Goal: Use online tool/utility: Utilize a website feature to perform a specific function

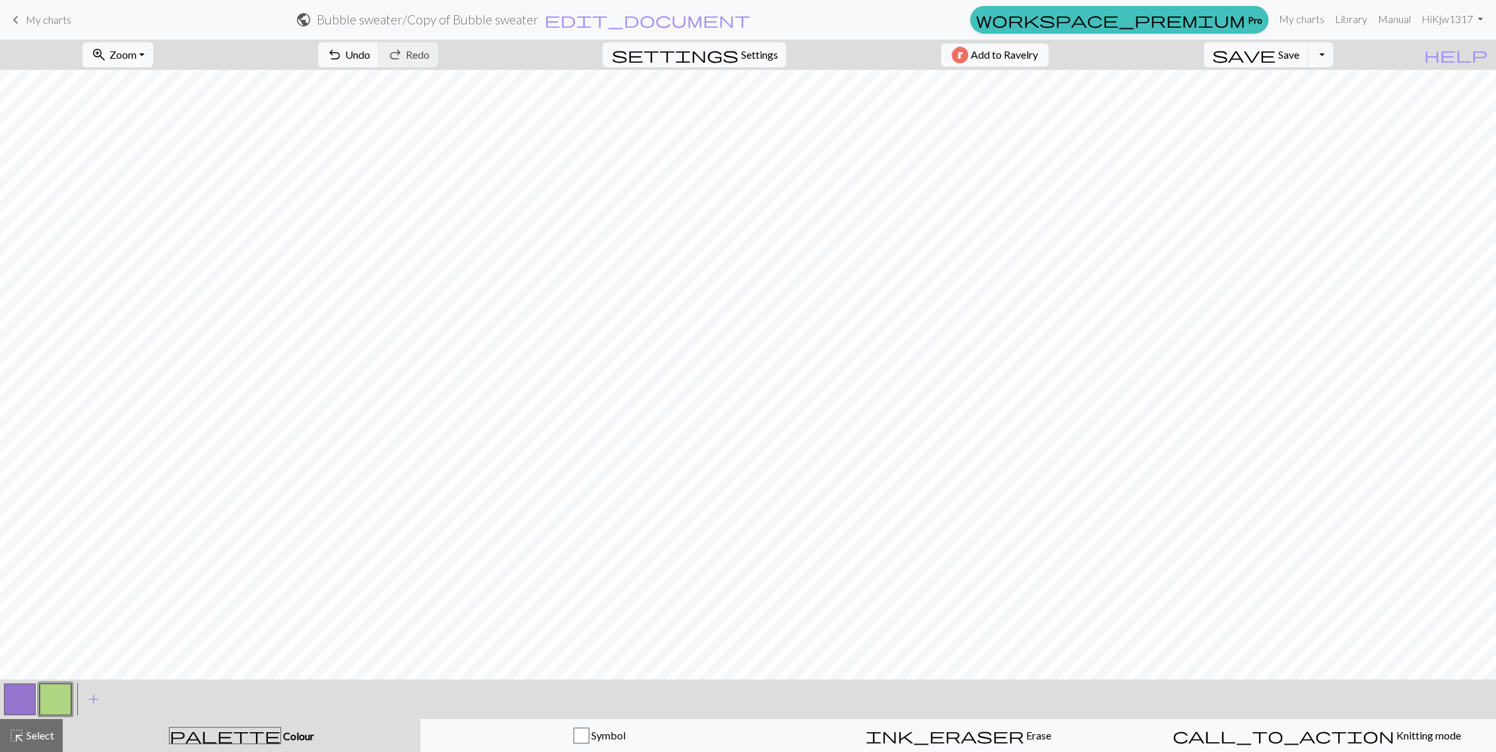
click at [28, 702] on button "button" at bounding box center [20, 700] width 32 height 32
click at [59, 690] on button "button" at bounding box center [56, 700] width 32 height 32
click at [22, 699] on button "button" at bounding box center [20, 700] width 32 height 32
click at [53, 700] on button "button" at bounding box center [56, 700] width 32 height 32
click at [22, 687] on button "button" at bounding box center [20, 700] width 32 height 32
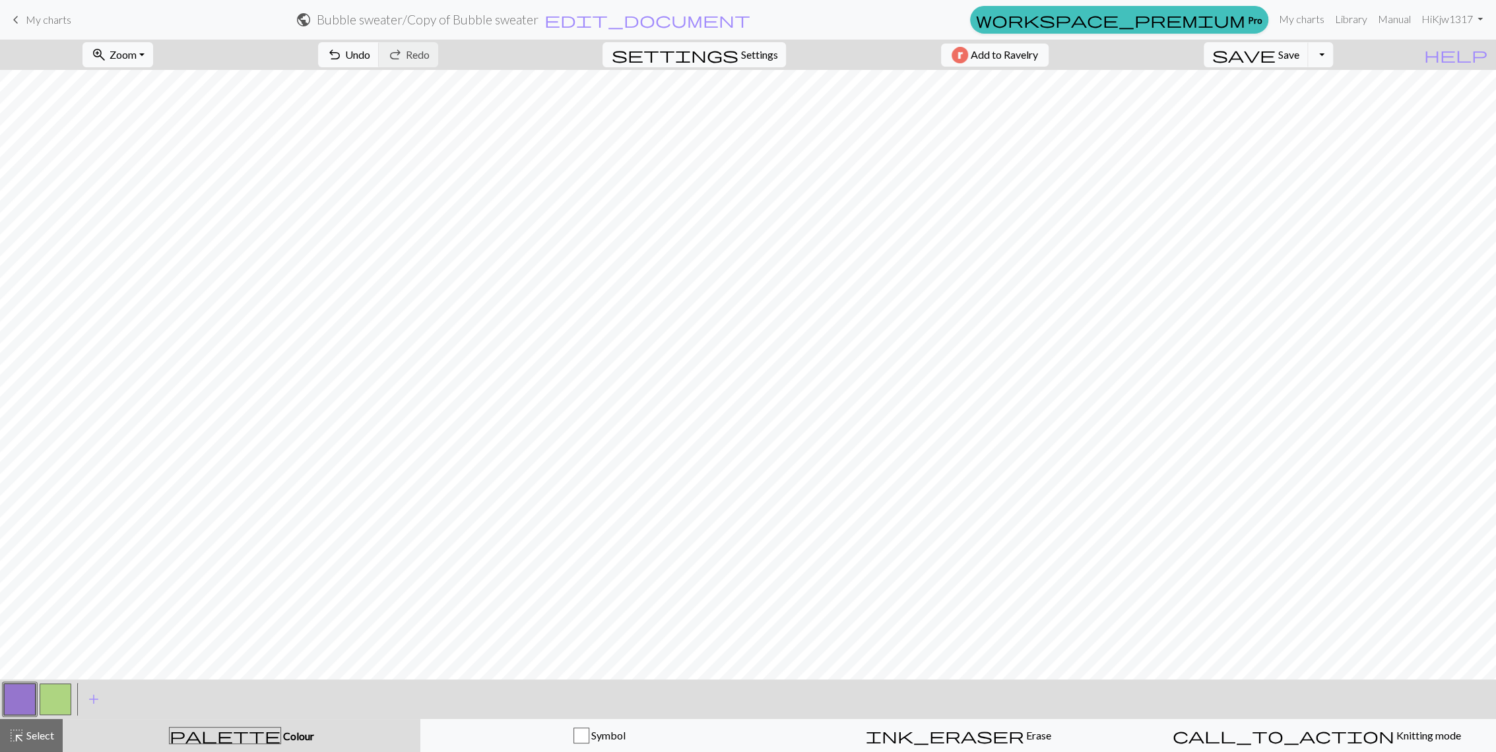
click at [51, 695] on button "button" at bounding box center [56, 700] width 32 height 32
click at [13, 705] on button "button" at bounding box center [20, 700] width 32 height 32
click at [72, 700] on div at bounding box center [56, 700] width 36 height 36
click at [61, 702] on button "button" at bounding box center [56, 700] width 32 height 32
click at [22, 695] on button "button" at bounding box center [20, 700] width 32 height 32
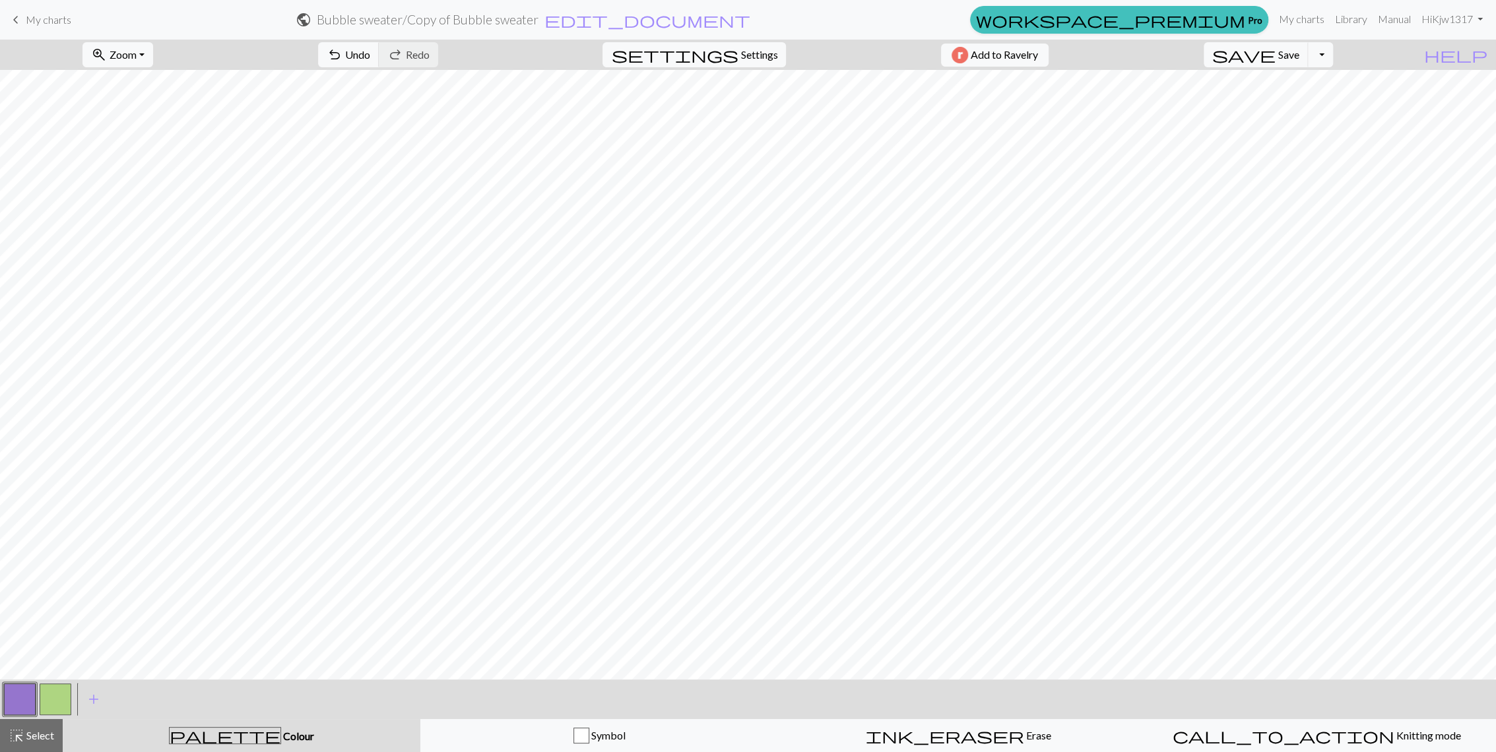
click at [54, 703] on button "button" at bounding box center [56, 700] width 32 height 32
click at [16, 702] on button "button" at bounding box center [20, 700] width 32 height 32
click at [55, 705] on button "button" at bounding box center [56, 700] width 32 height 32
click at [24, 694] on button "button" at bounding box center [20, 700] width 32 height 32
click at [55, 692] on button "button" at bounding box center [56, 700] width 32 height 32
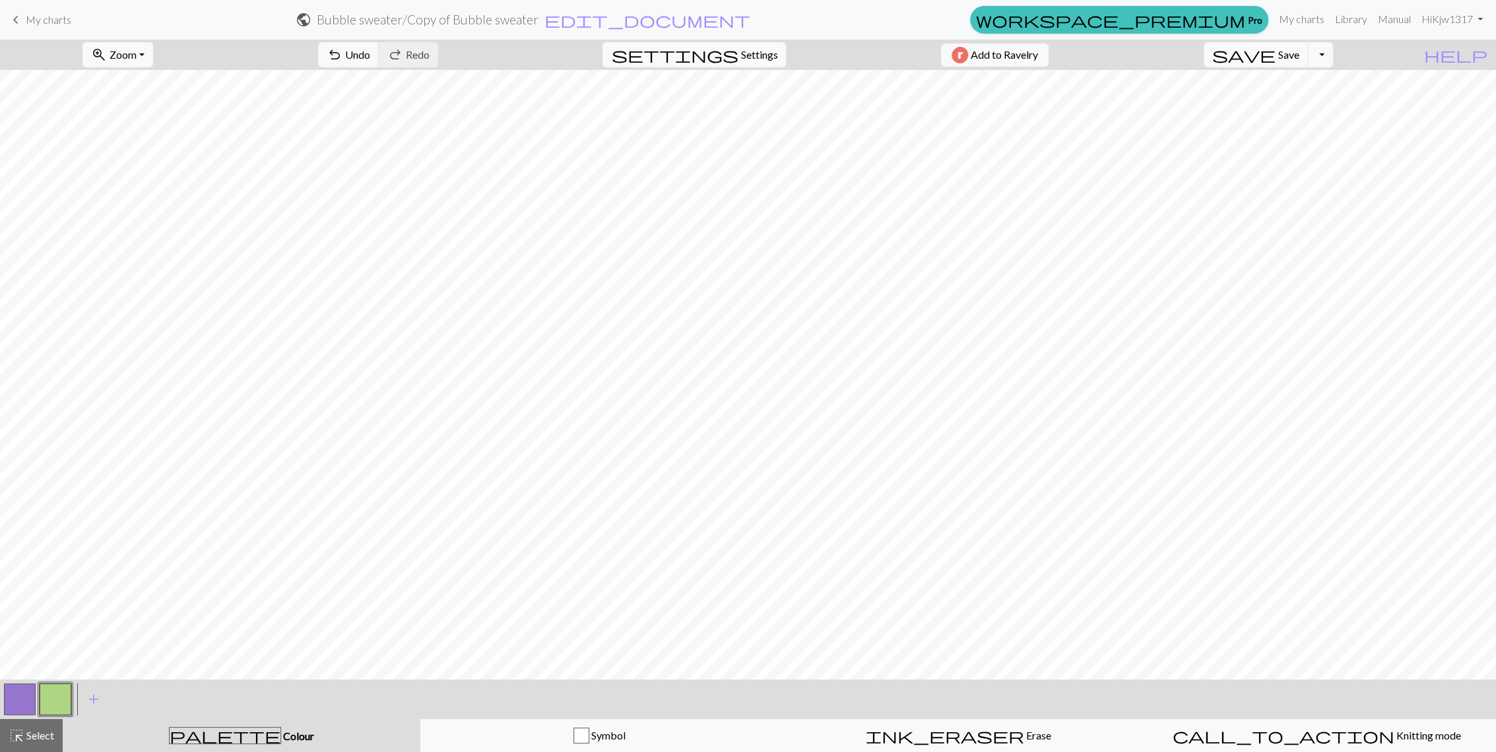
drag, startPoint x: 7, startPoint y: 705, endPoint x: 68, endPoint y: 694, distance: 62.4
click at [8, 705] on button "button" at bounding box center [20, 700] width 32 height 32
click at [51, 689] on button "button" at bounding box center [56, 700] width 32 height 32
drag, startPoint x: 7, startPoint y: 702, endPoint x: 95, endPoint y: 671, distance: 92.9
click at [8, 701] on button "button" at bounding box center [20, 700] width 32 height 32
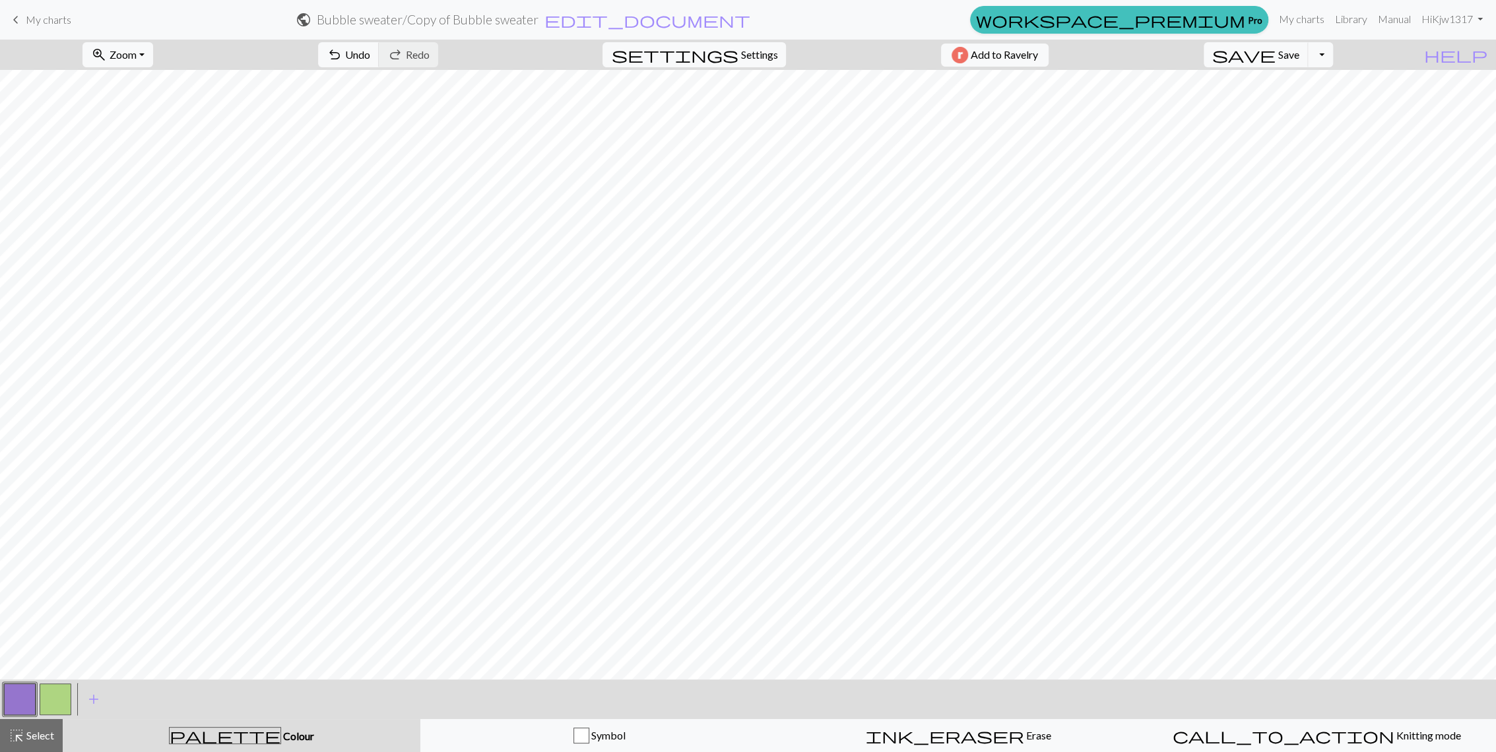
click at [40, 700] on button "button" at bounding box center [56, 700] width 32 height 32
click at [16, 699] on button "button" at bounding box center [20, 700] width 32 height 32
click at [42, 700] on button "button" at bounding box center [56, 700] width 32 height 32
click at [11, 698] on button "button" at bounding box center [20, 700] width 32 height 32
click at [58, 700] on button "button" at bounding box center [56, 700] width 32 height 32
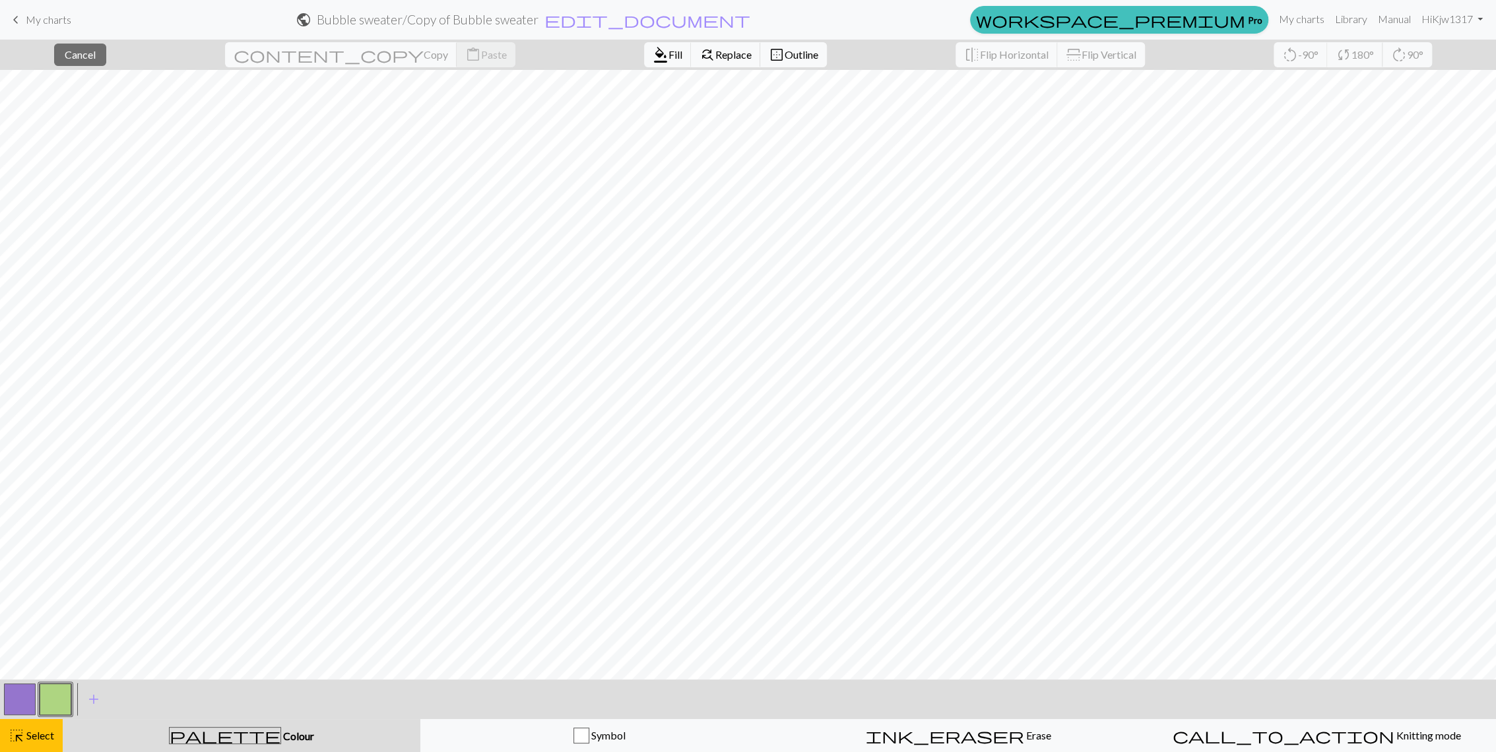
click at [48, 687] on button "button" at bounding box center [56, 700] width 32 height 32
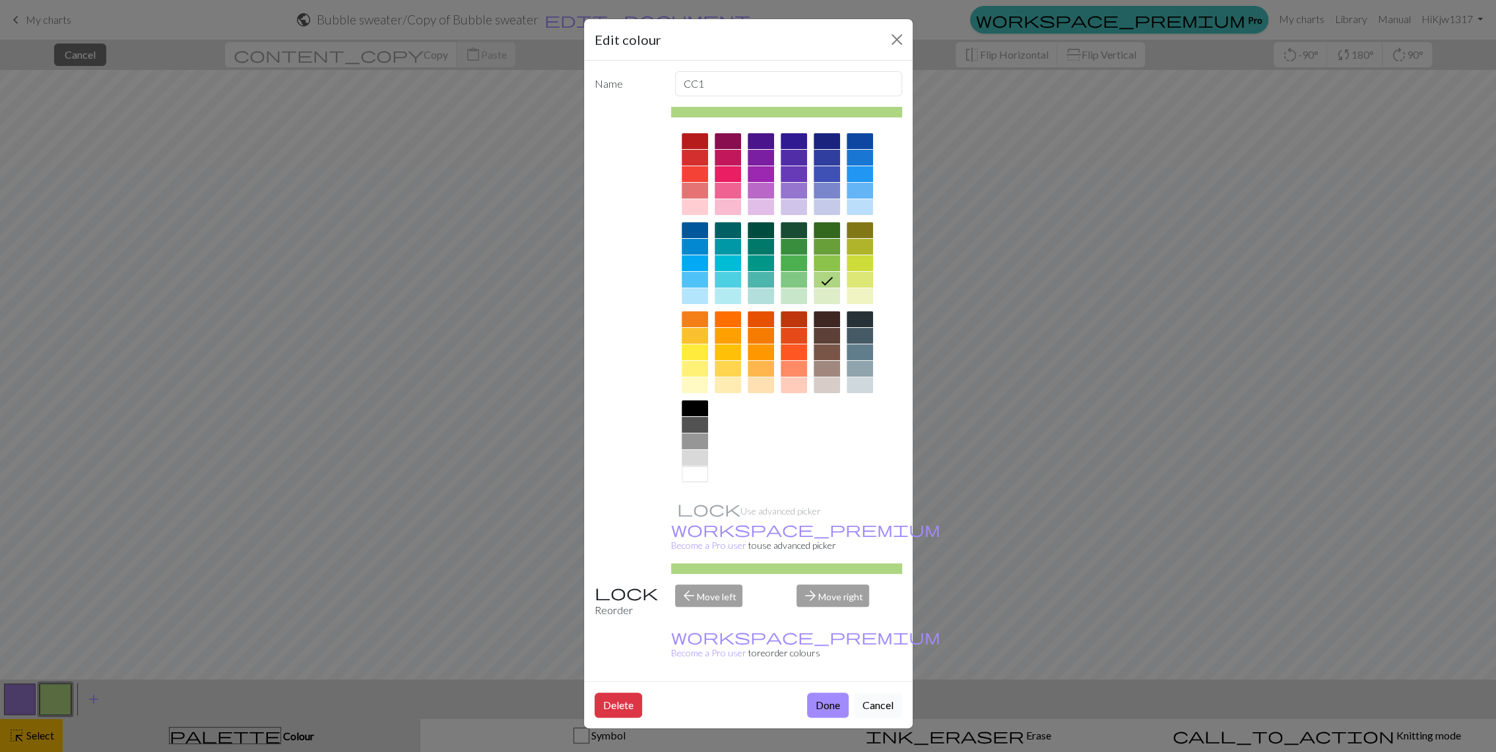
click at [892, 693] on button "Cancel" at bounding box center [878, 705] width 48 height 25
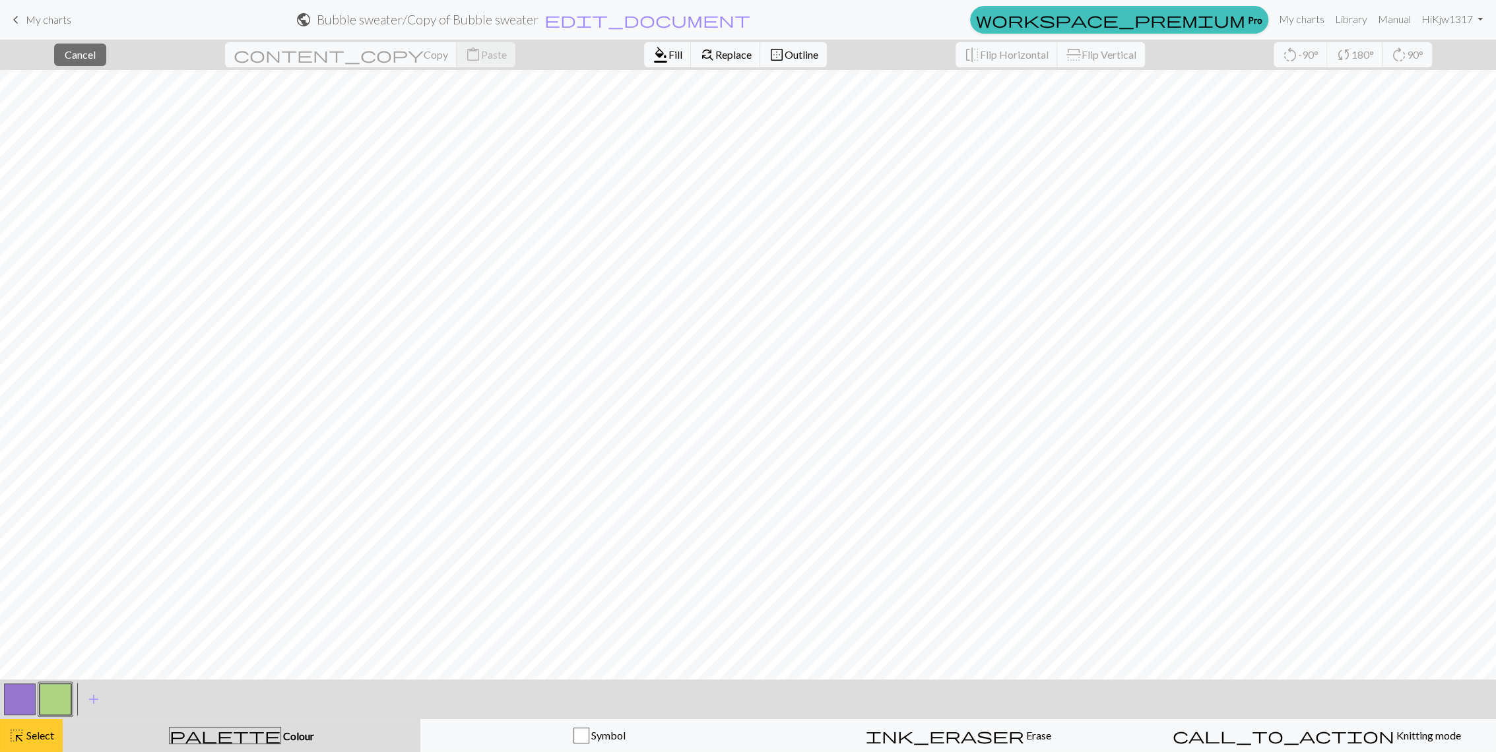
click at [23, 737] on span "highlight_alt" at bounding box center [17, 736] width 16 height 18
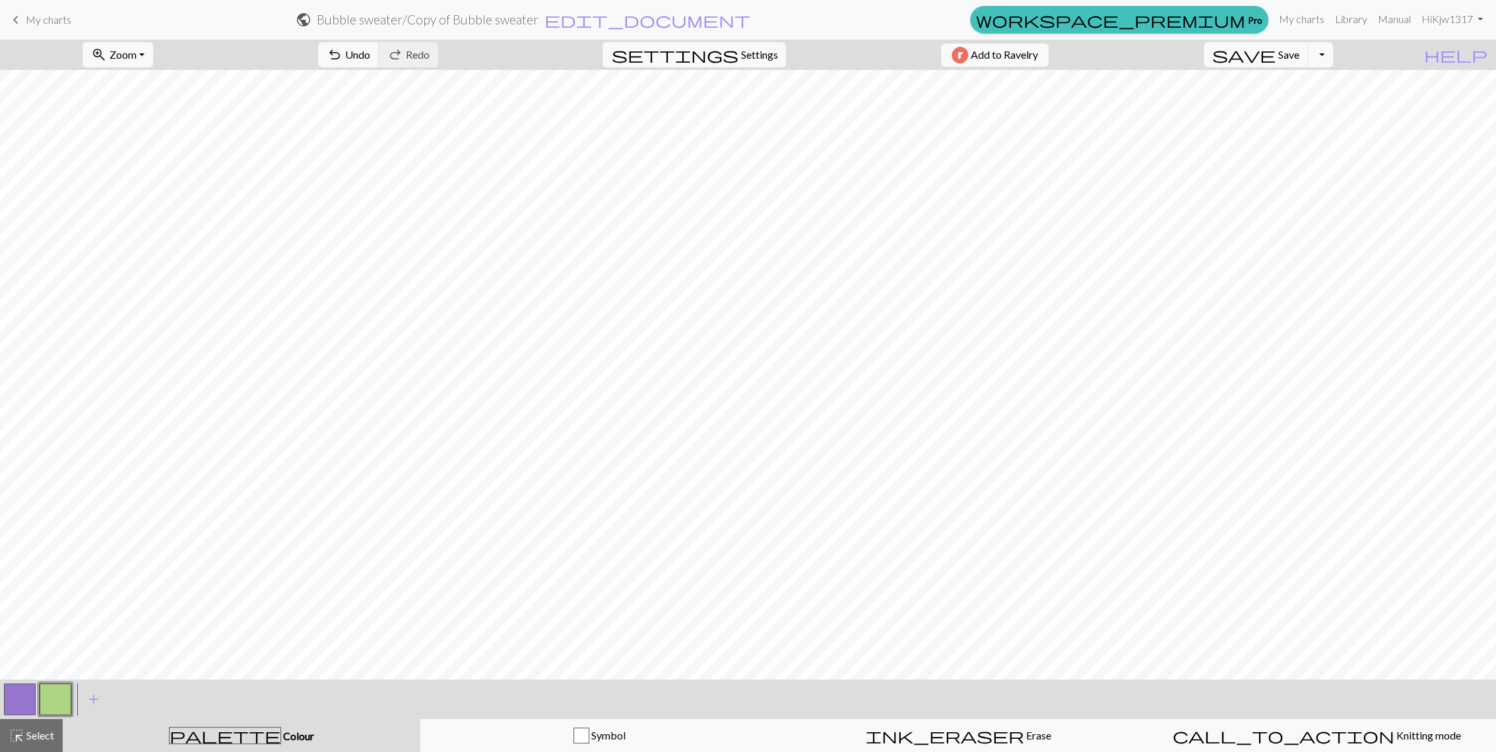
click at [21, 698] on button "button" at bounding box center [20, 700] width 32 height 32
click at [51, 694] on button "button" at bounding box center [56, 700] width 32 height 32
click at [16, 702] on button "button" at bounding box center [20, 700] width 32 height 32
click at [56, 702] on button "button" at bounding box center [56, 700] width 32 height 32
click at [26, 701] on button "button" at bounding box center [20, 700] width 32 height 32
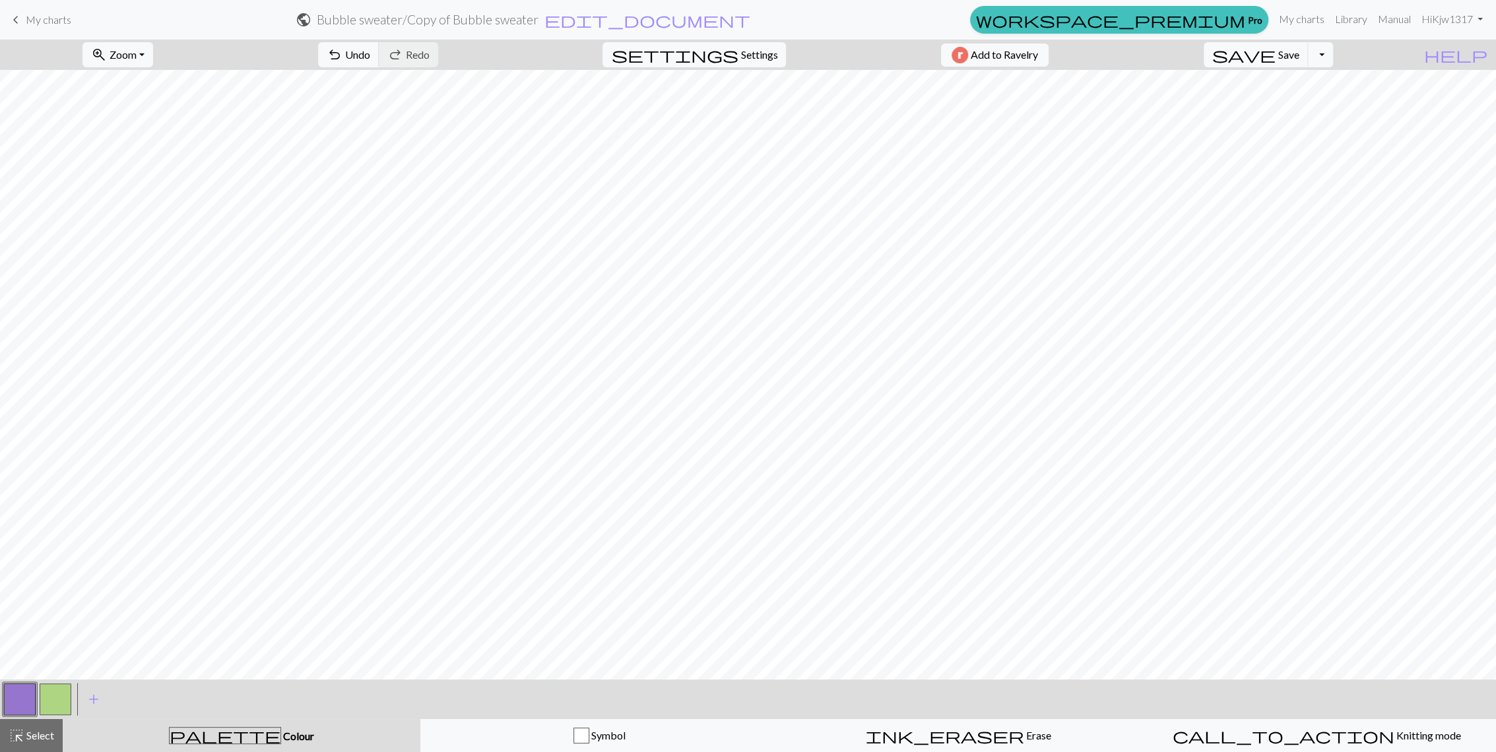
scroll to position [11, 0]
click at [34, 734] on span "Select" at bounding box center [39, 735] width 30 height 13
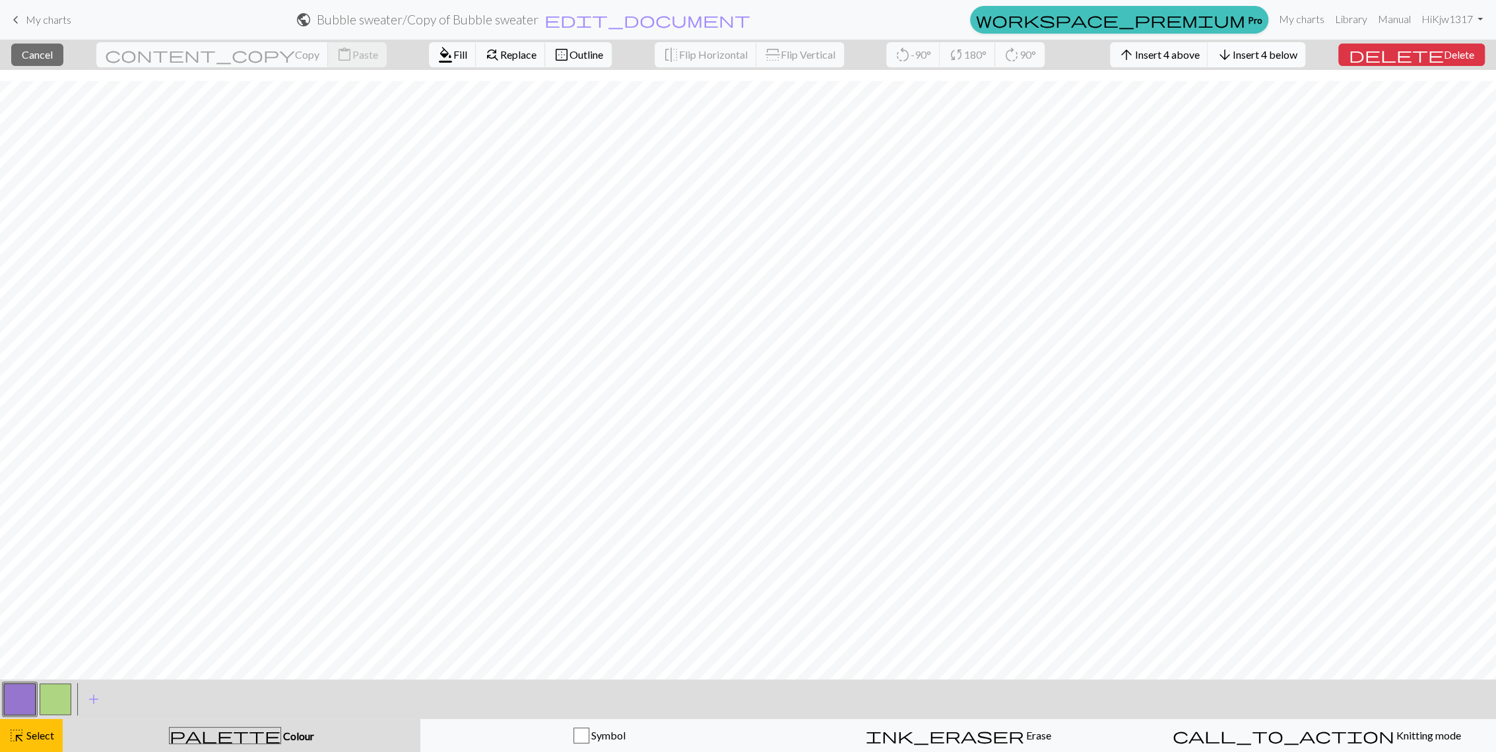
click at [1286, 60] on span "Insert 4 below" at bounding box center [1264, 54] width 65 height 13
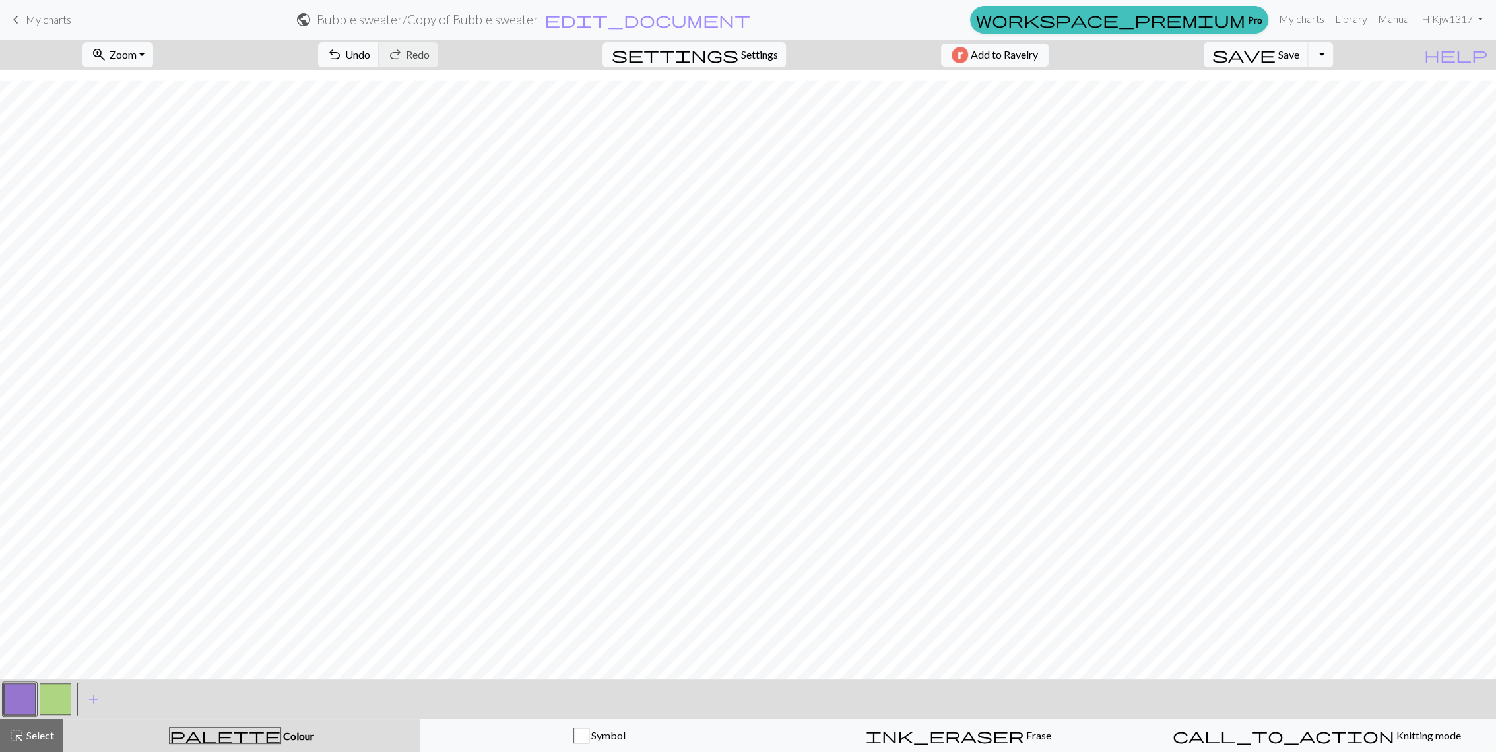
click at [55, 696] on button "button" at bounding box center [56, 700] width 32 height 32
click at [61, 704] on button "button" at bounding box center [56, 700] width 32 height 32
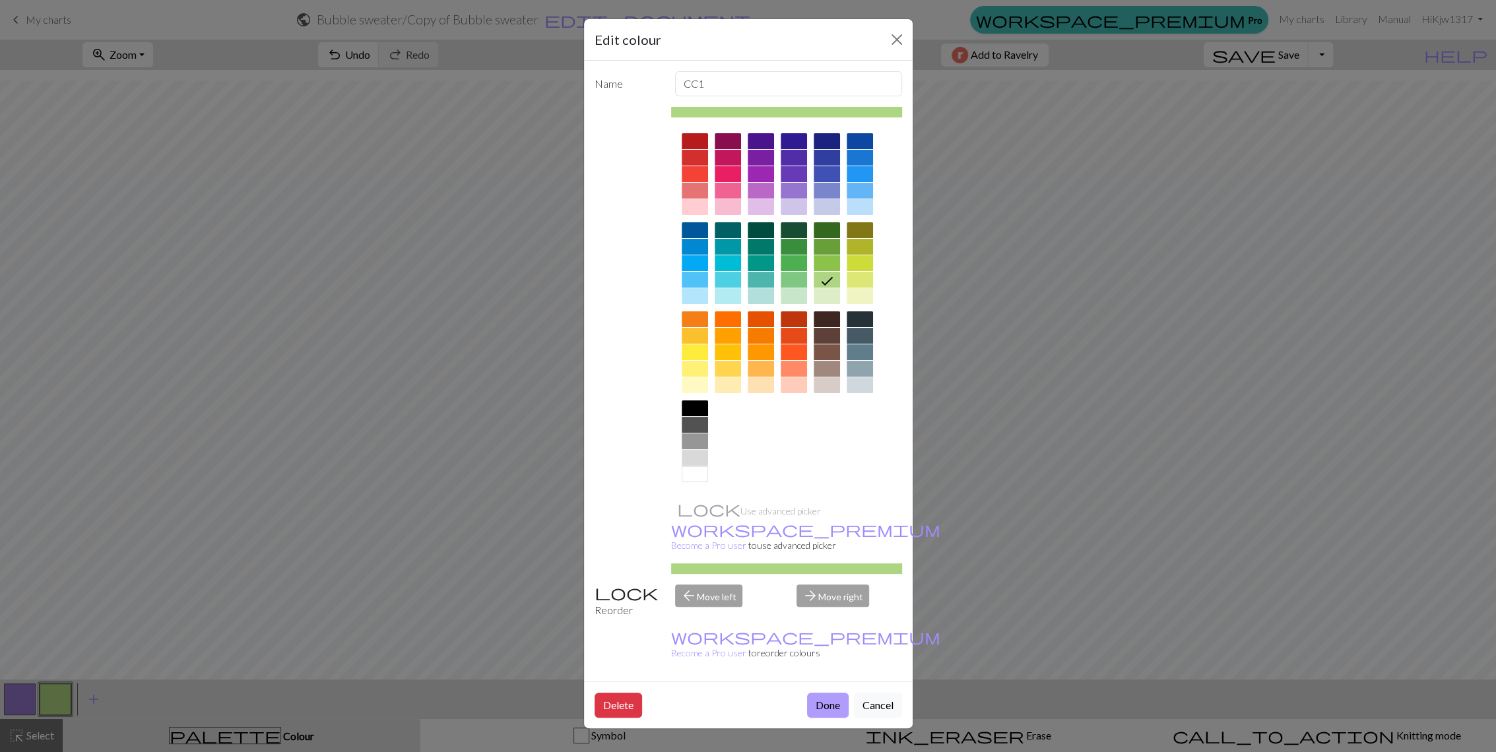
click at [828, 693] on button "Done" at bounding box center [828, 705] width 42 height 25
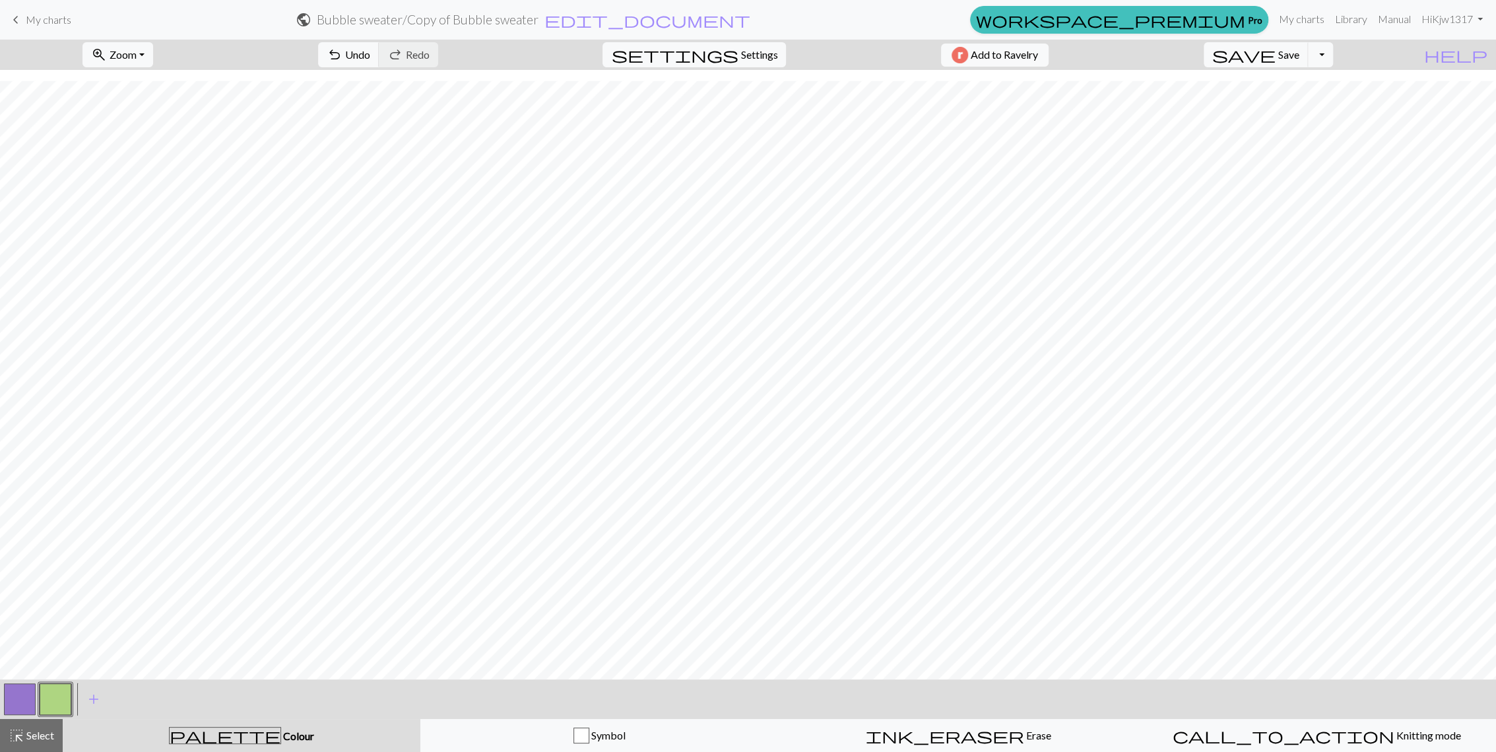
click at [15, 703] on button "button" at bounding box center [20, 700] width 32 height 32
click at [15, 738] on span "highlight_alt" at bounding box center [17, 736] width 16 height 18
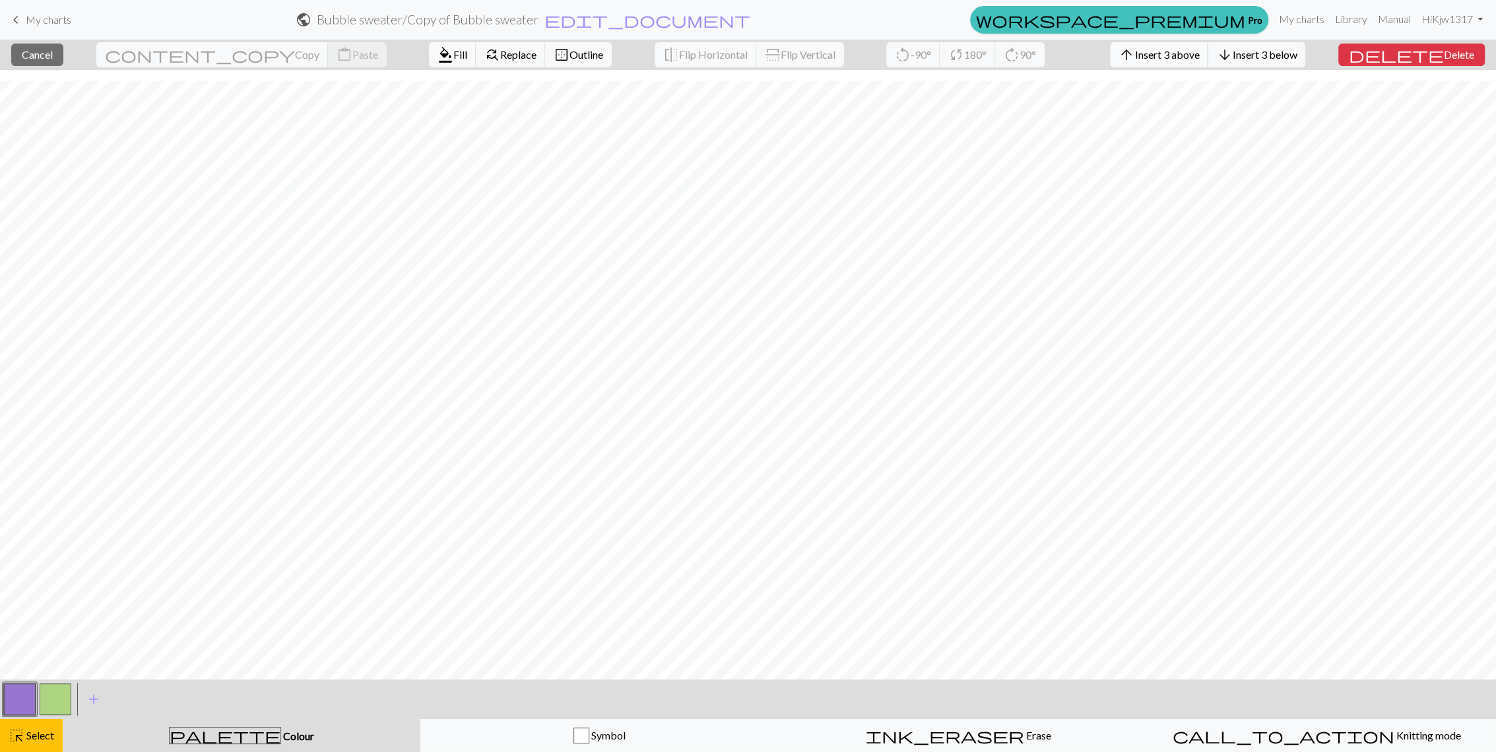
click at [1202, 65] on button "arrow_upward Insert 3 above" at bounding box center [1159, 54] width 98 height 25
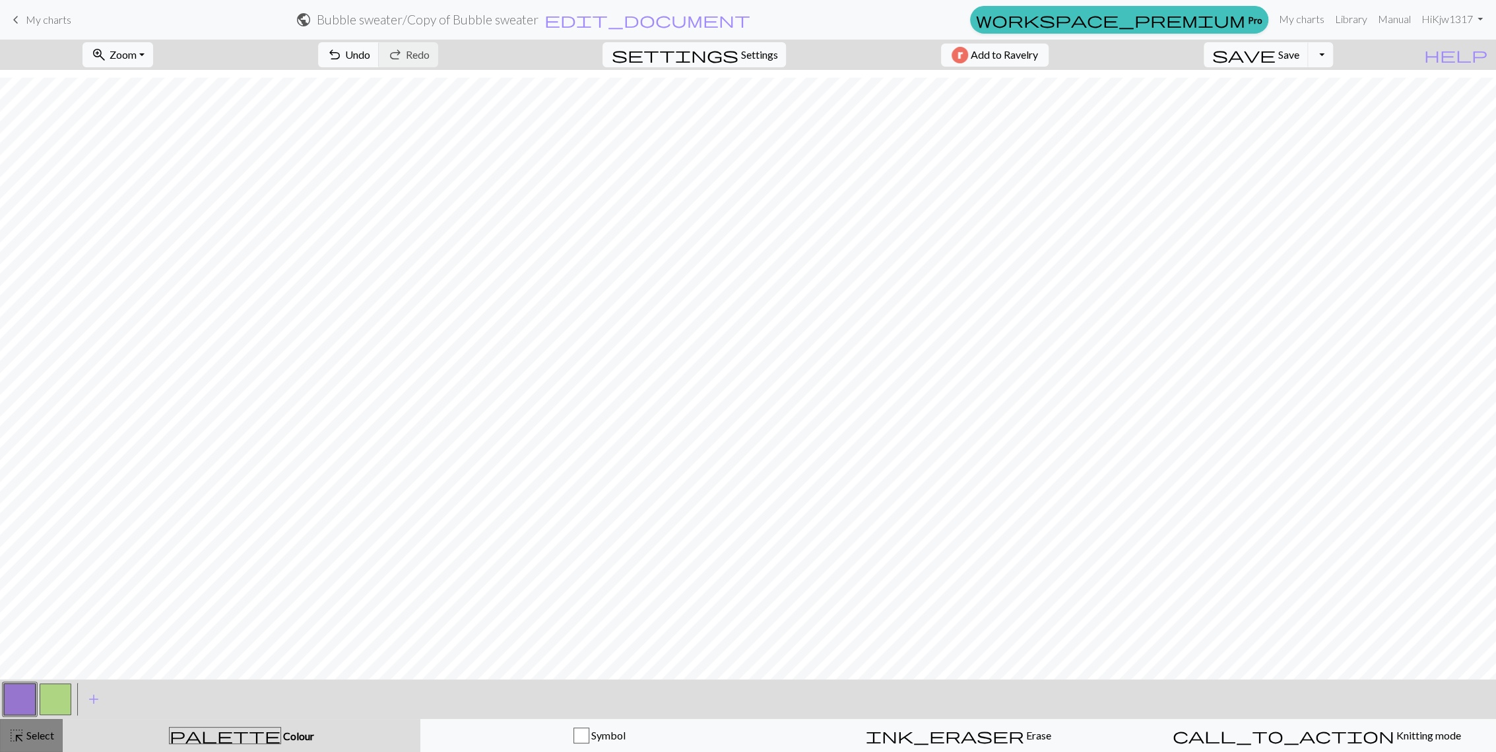
click at [39, 742] on div "highlight_alt Select Select" at bounding box center [32, 736] width 46 height 16
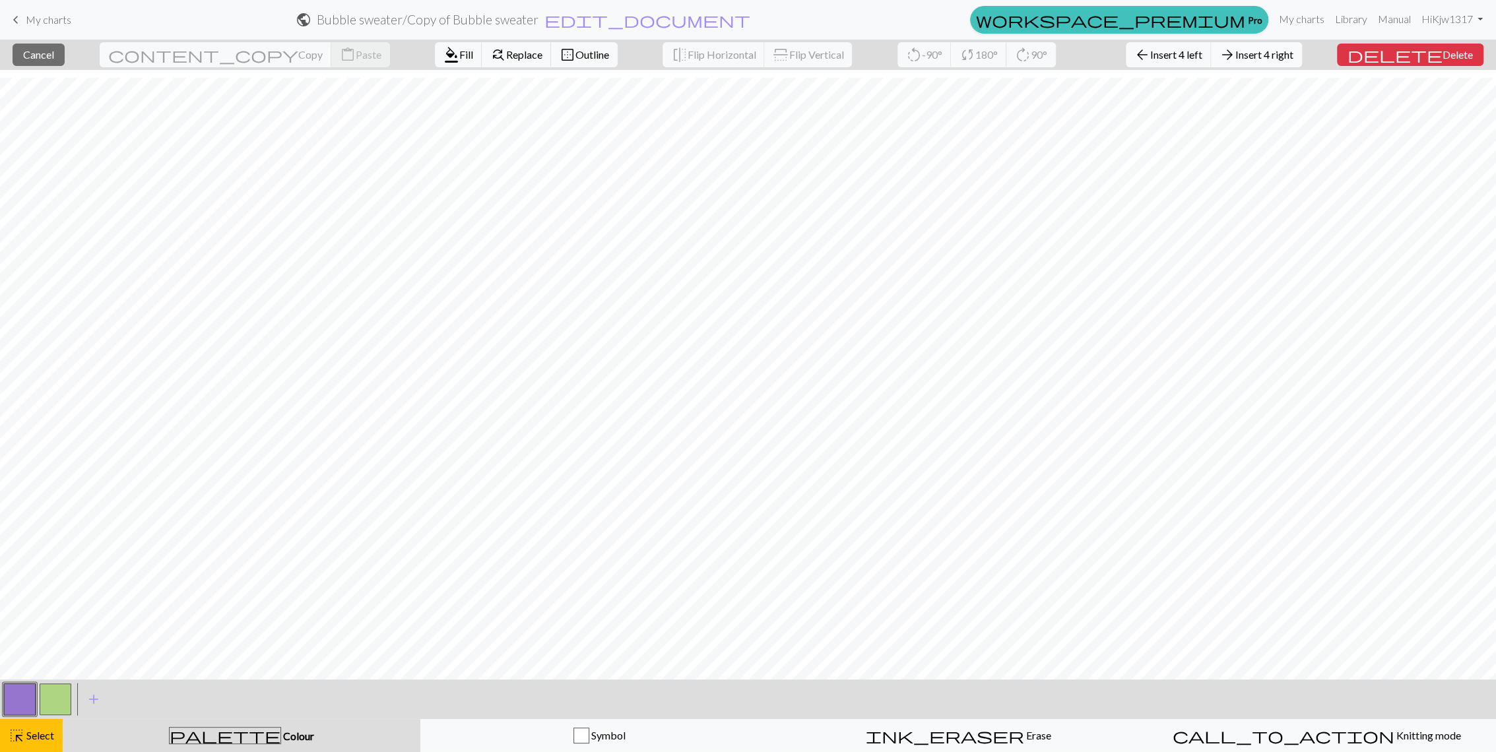
click at [1293, 55] on span "Insert 4 right" at bounding box center [1264, 54] width 58 height 13
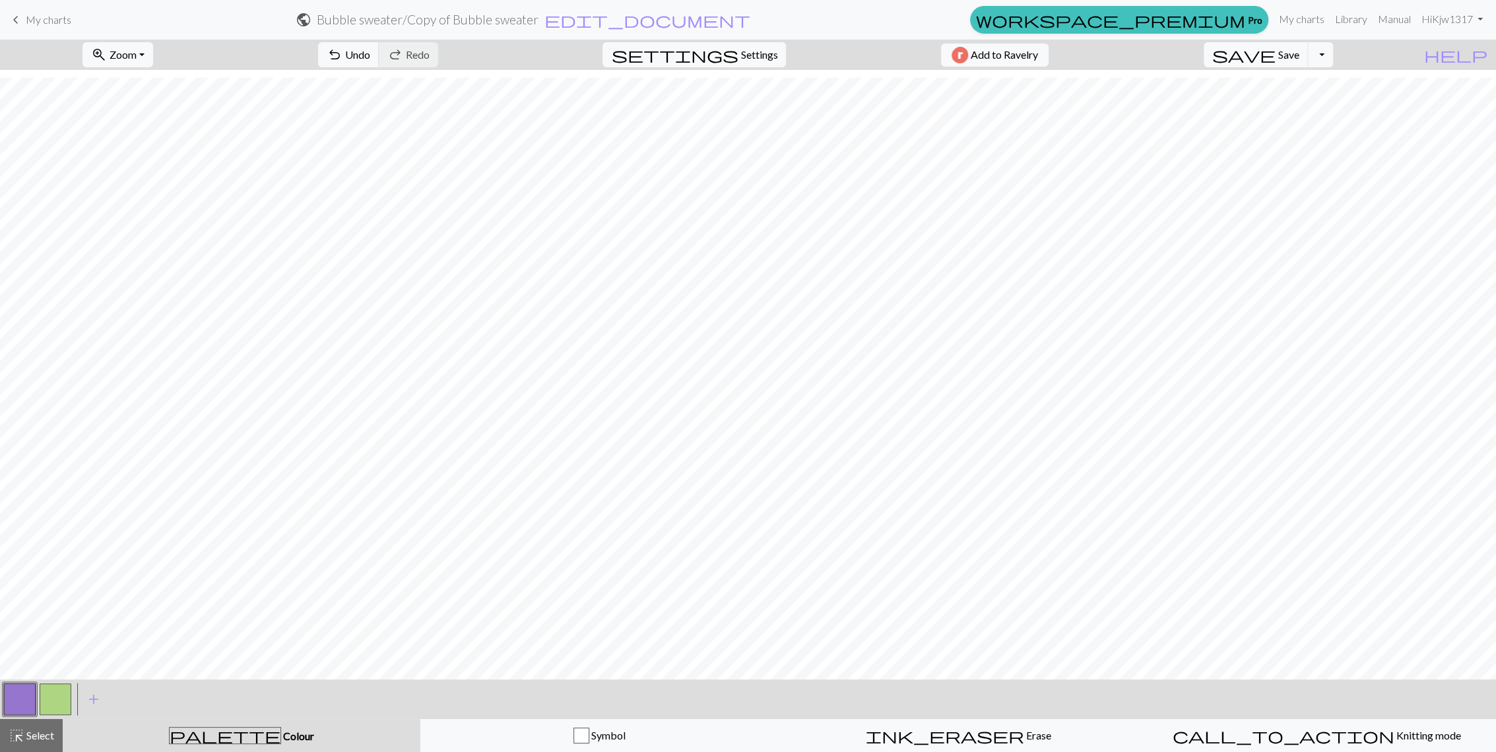
click at [62, 696] on button "button" at bounding box center [56, 700] width 32 height 32
click at [63, 698] on button "button" at bounding box center [56, 700] width 32 height 32
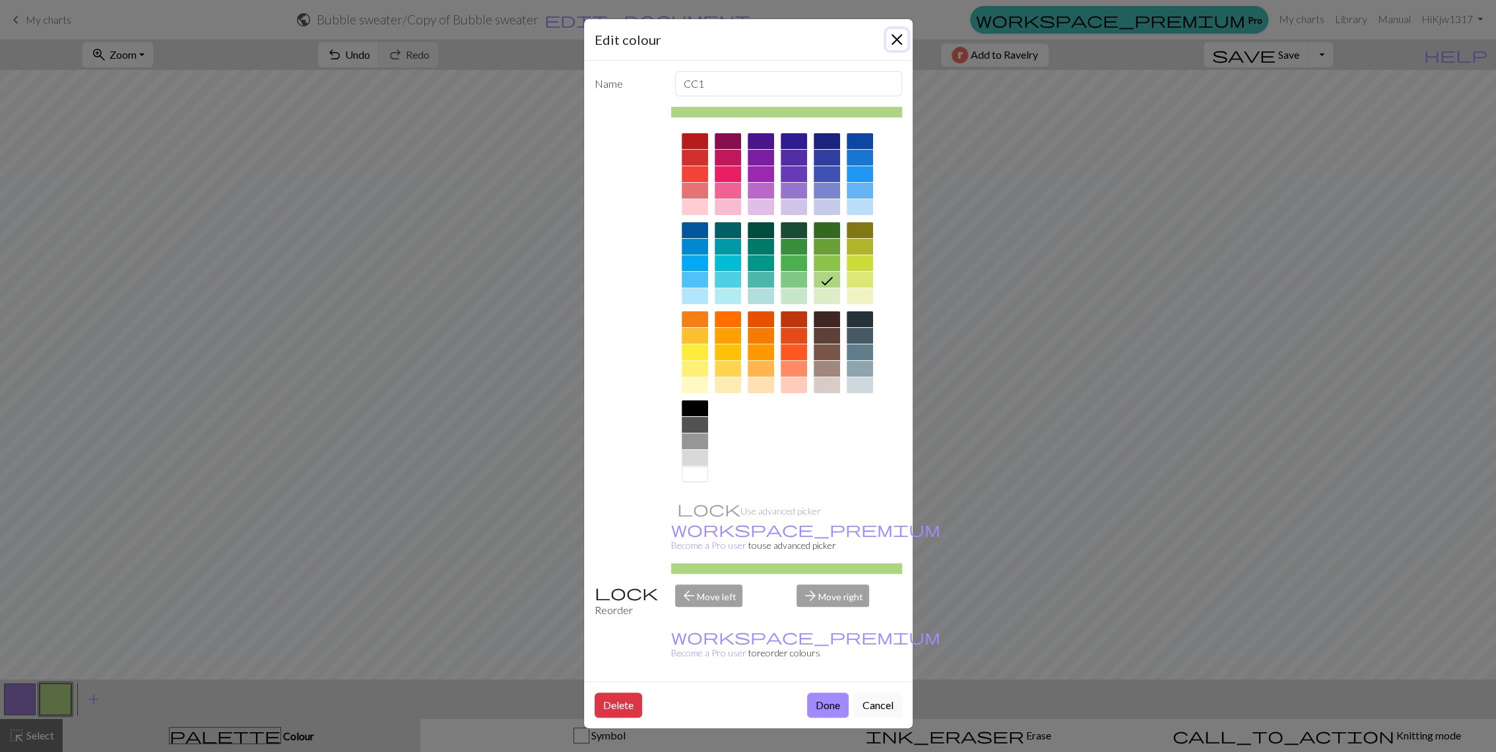
click at [899, 39] on button "Close" at bounding box center [896, 39] width 21 height 21
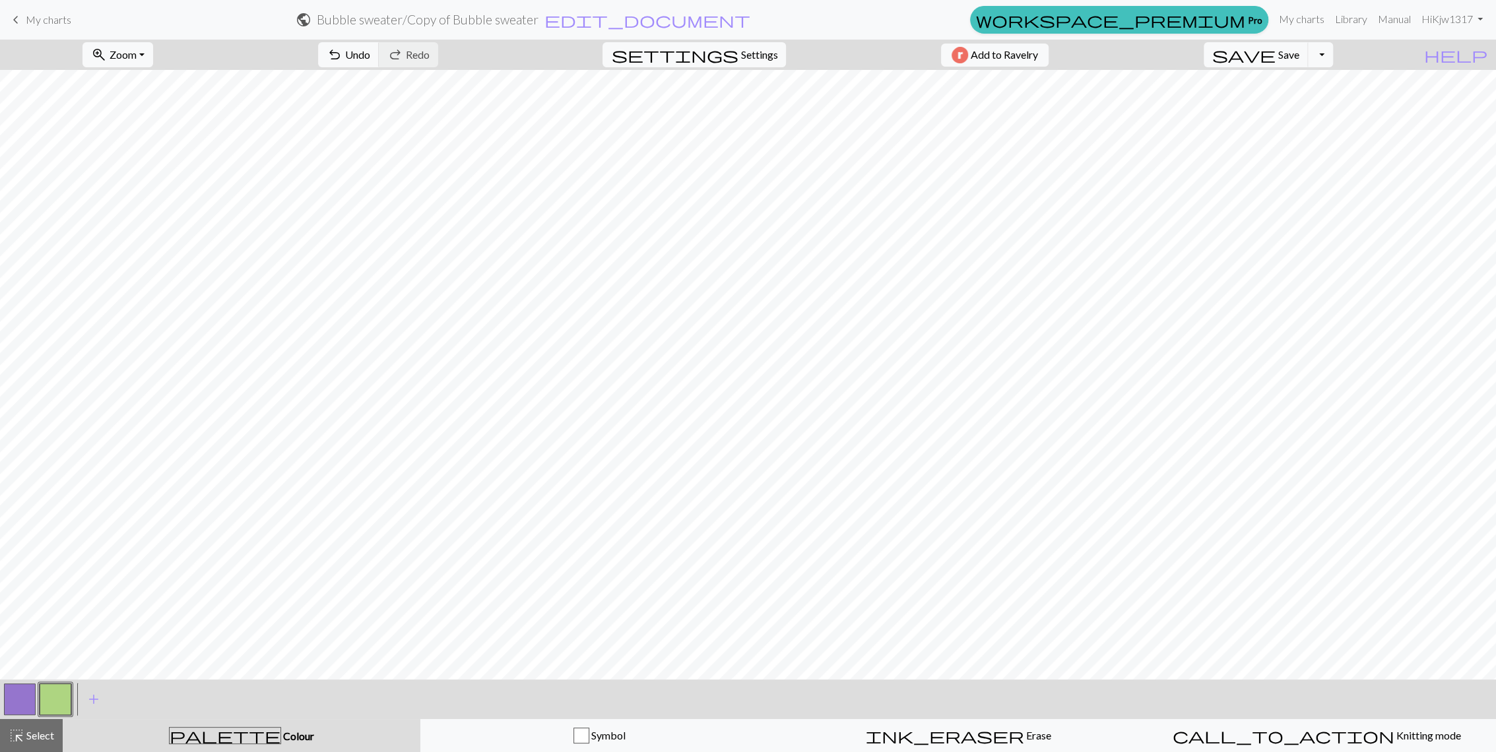
drag, startPoint x: 13, startPoint y: 702, endPoint x: 64, endPoint y: 683, distance: 54.9
click at [13, 702] on button "button" at bounding box center [20, 700] width 32 height 32
click at [42, 698] on button "button" at bounding box center [56, 700] width 32 height 32
click at [26, 690] on button "button" at bounding box center [20, 700] width 32 height 32
click at [1299, 55] on span "Save" at bounding box center [1288, 54] width 21 height 13
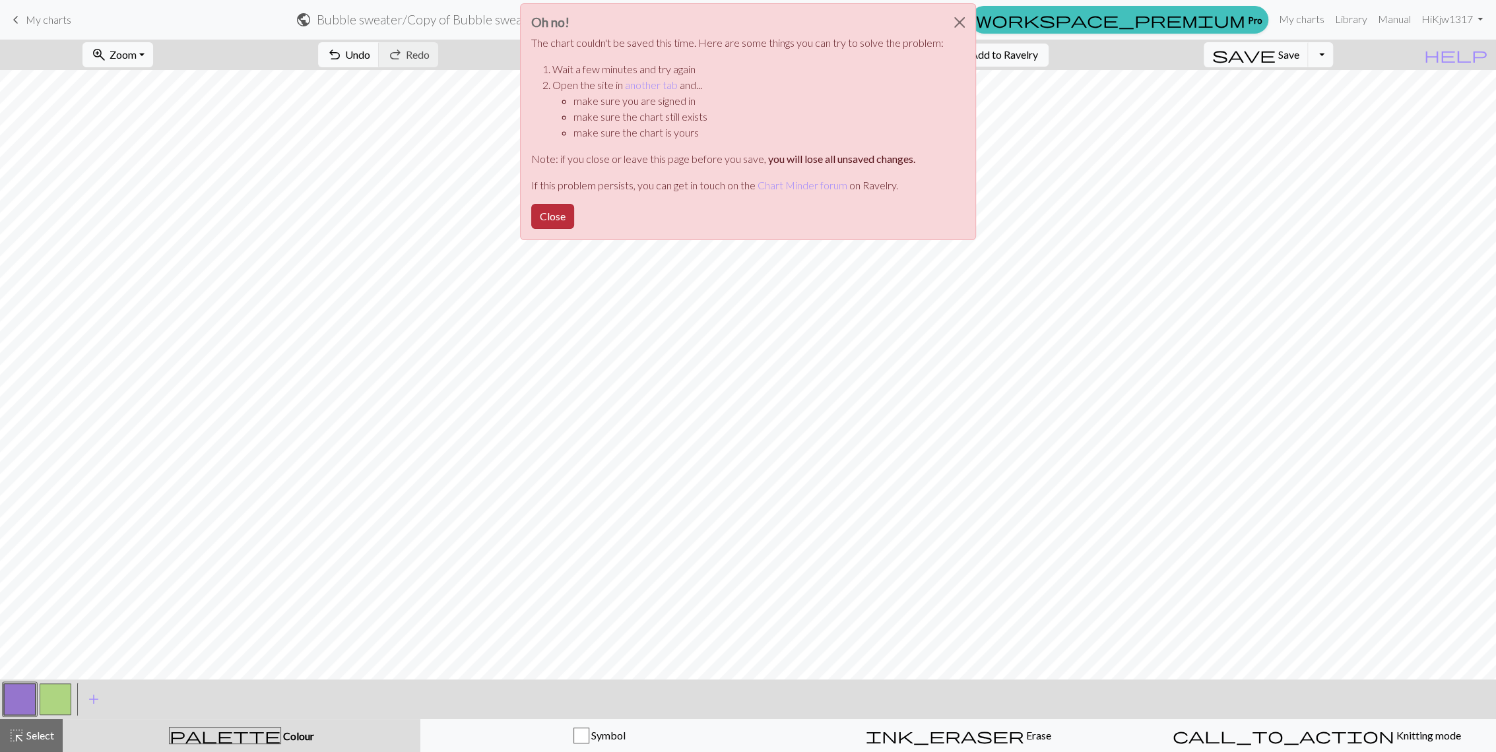
click at [550, 207] on button "Close" at bounding box center [552, 216] width 43 height 25
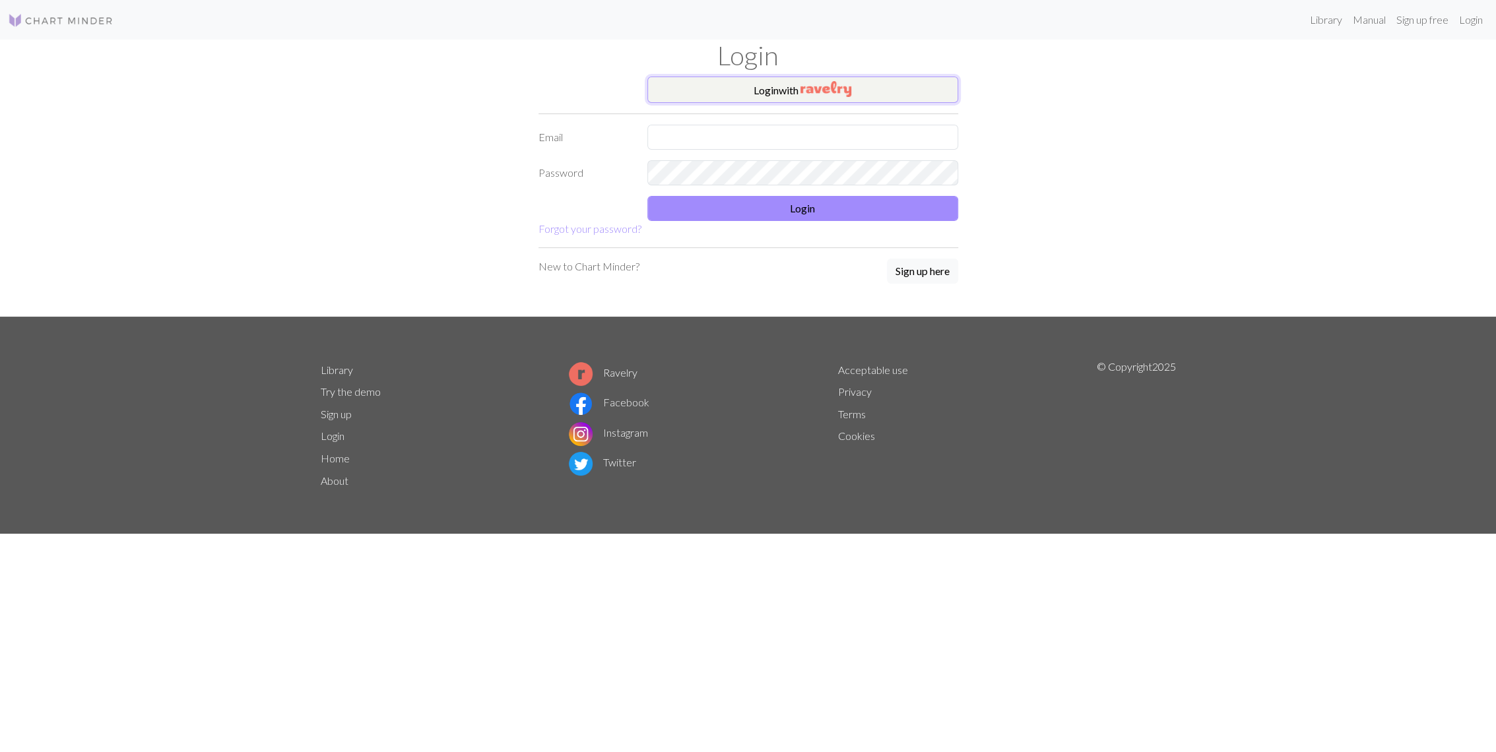
click at [814, 87] on img "button" at bounding box center [825, 89] width 51 height 16
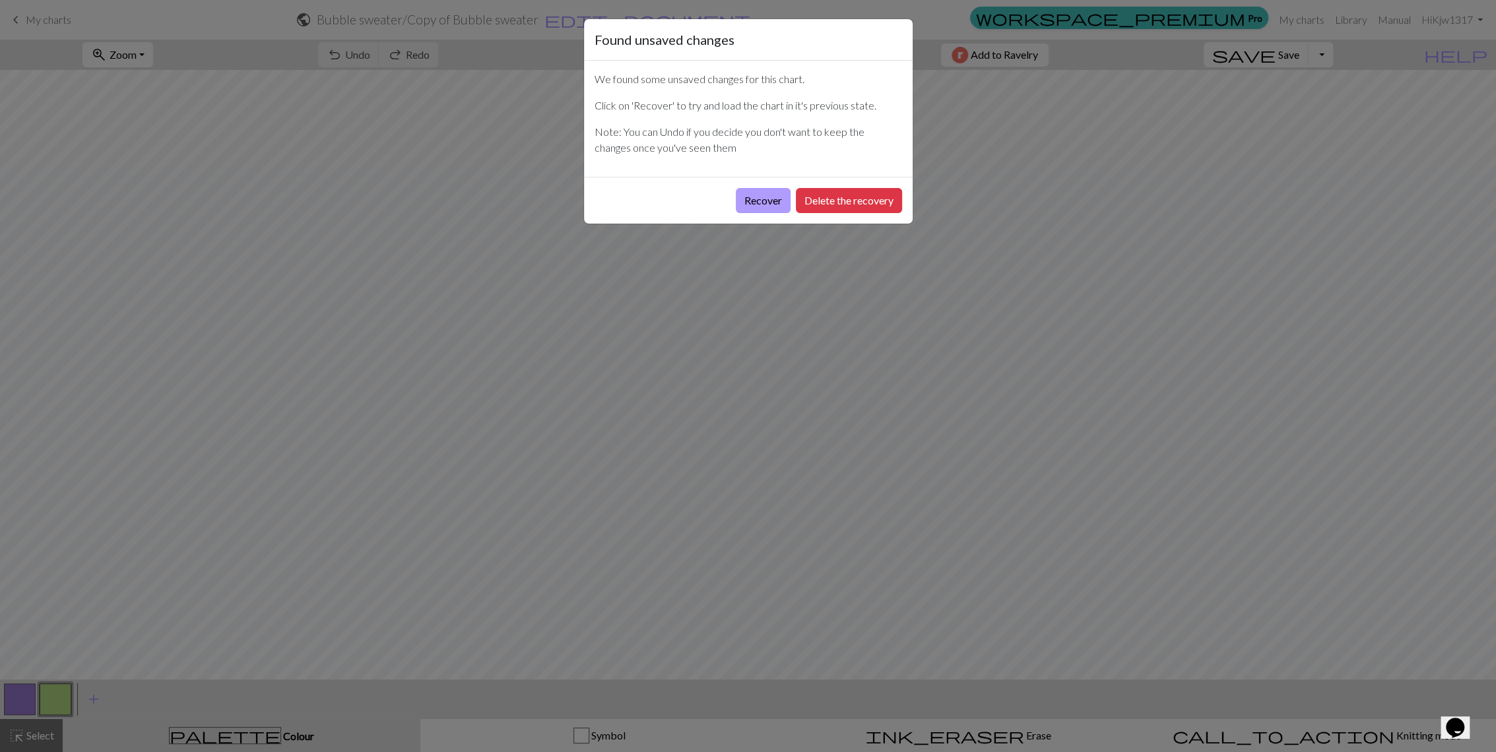
click at [758, 197] on button "Recover" at bounding box center [763, 200] width 55 height 25
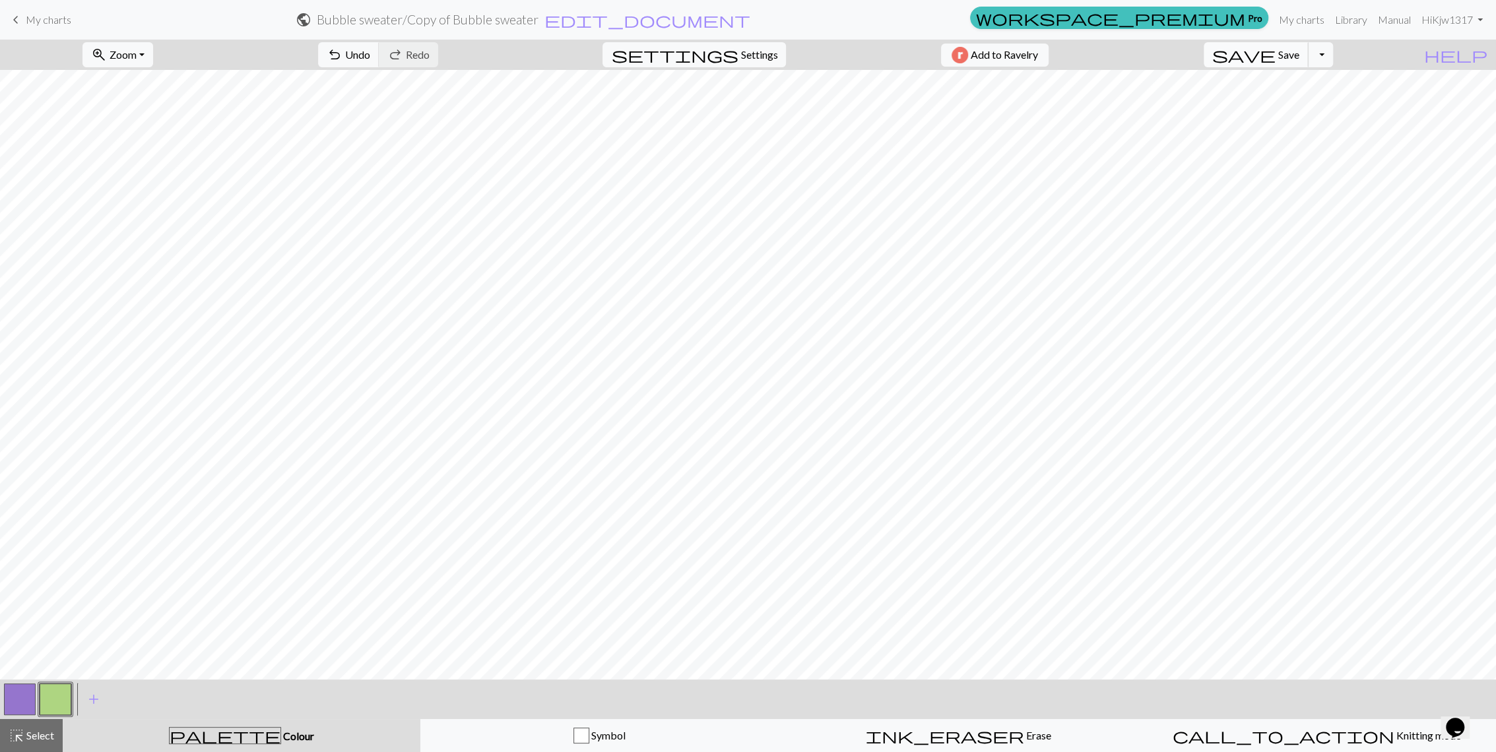
click at [1276, 55] on span "save" at bounding box center [1243, 55] width 63 height 18
